Goal: Task Accomplishment & Management: Complete application form

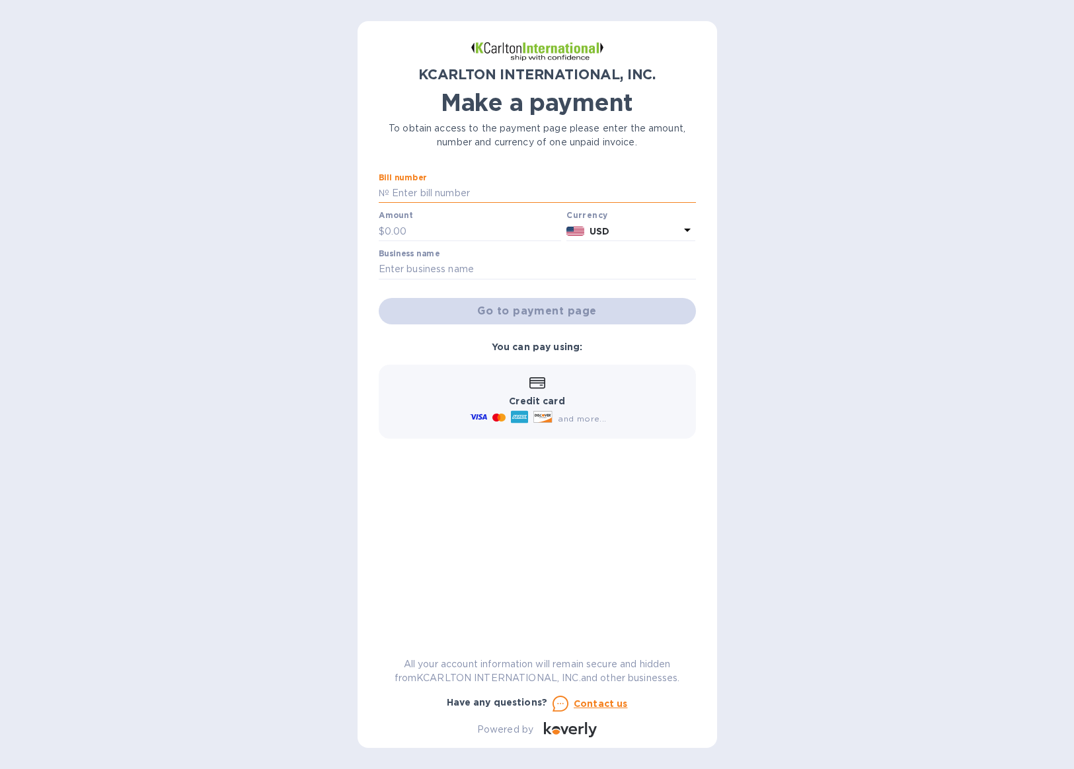
click at [446, 195] on input "text" at bounding box center [542, 194] width 307 height 20
paste input "7250904-1"
type input "7250904-1"
click at [435, 225] on input "text" at bounding box center [473, 231] width 177 height 20
type input "2,026.70"
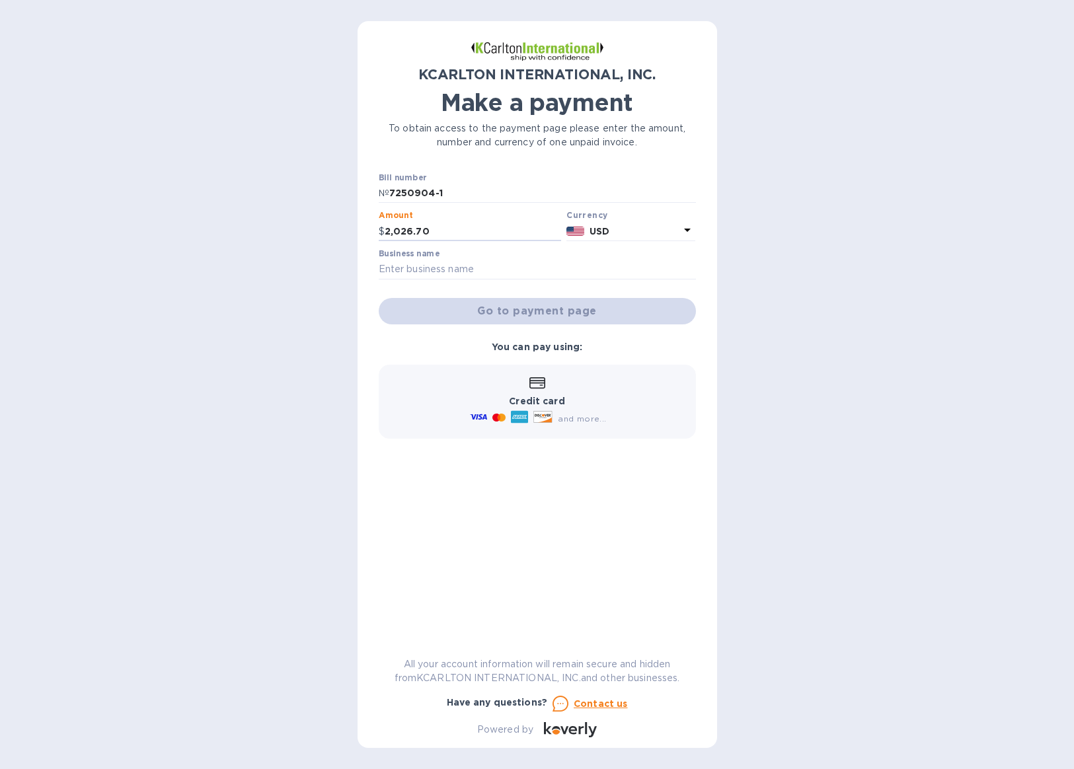
click at [483, 280] on div at bounding box center [537, 281] width 317 height 3
click at [485, 274] on input "text" at bounding box center [537, 270] width 317 height 20
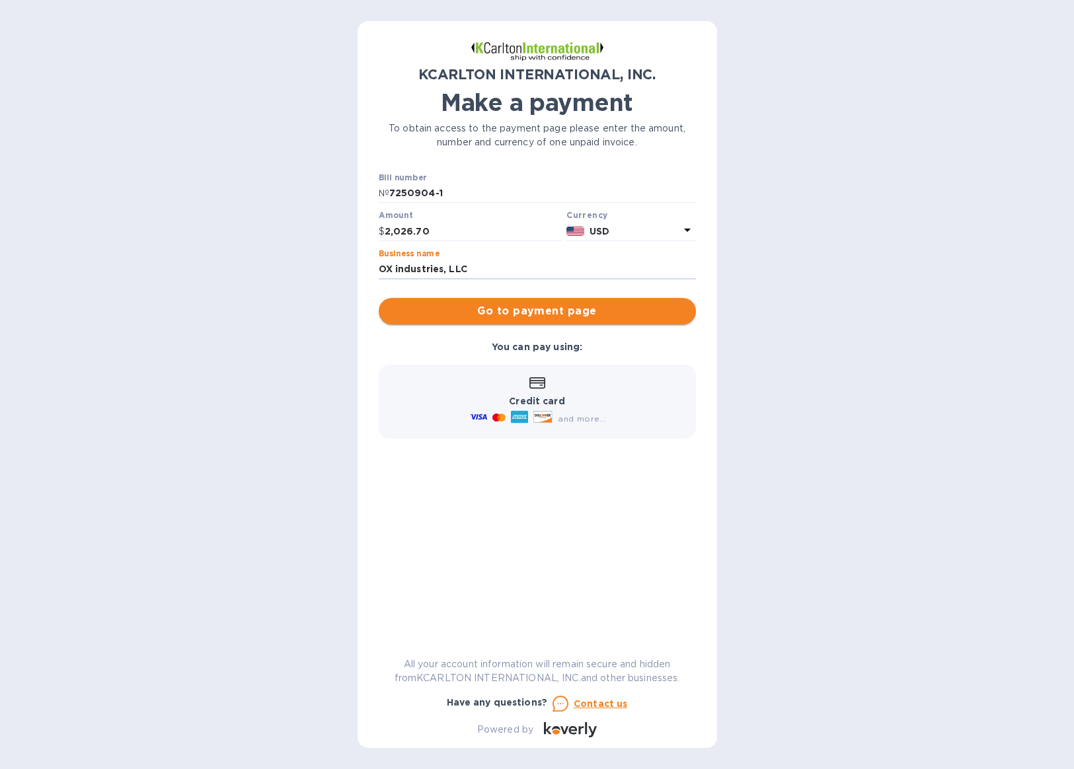
type input "OX industries, LLC"
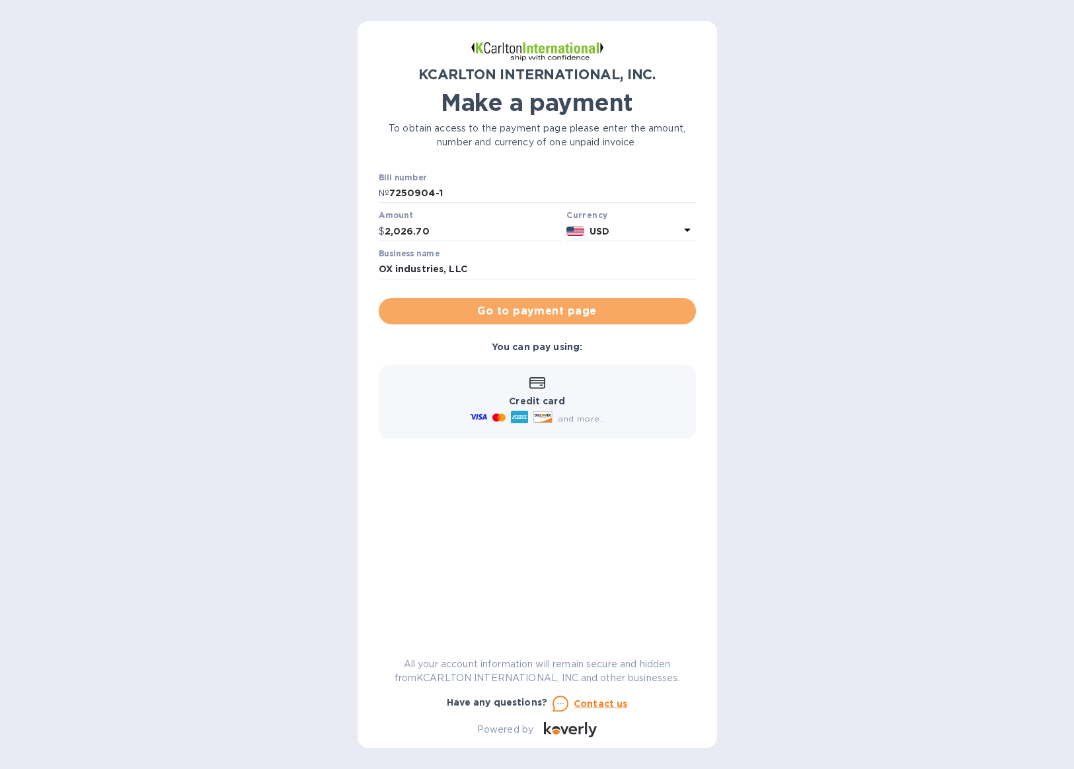
click at [530, 309] on span "Go to payment page" at bounding box center [537, 311] width 296 height 16
